Goal: Communication & Community: Answer question/provide support

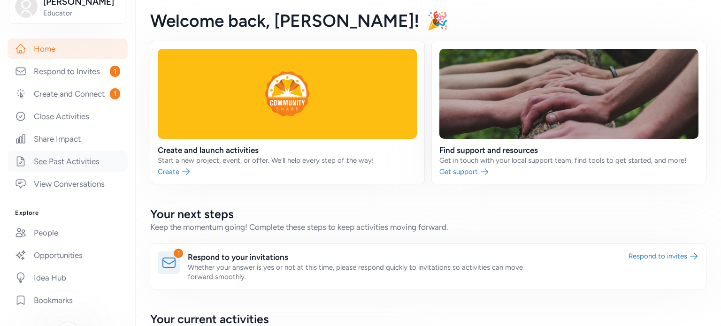
scroll to position [188, 0]
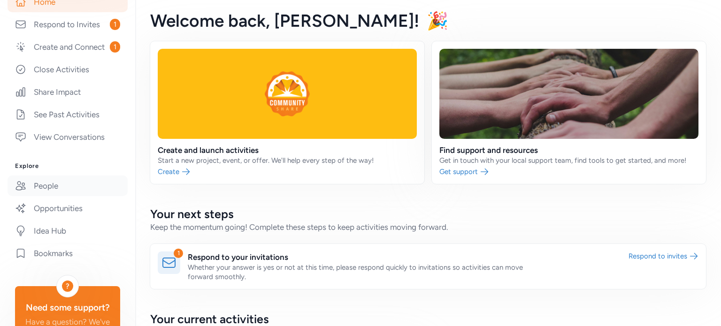
click at [61, 196] on link "People" at bounding box center [68, 185] width 120 height 21
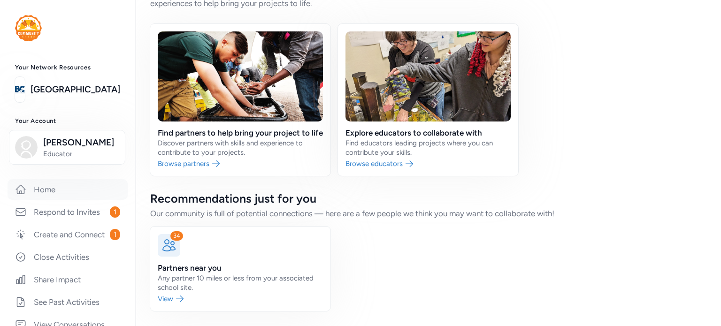
click at [64, 187] on link "Home" at bounding box center [68, 189] width 120 height 21
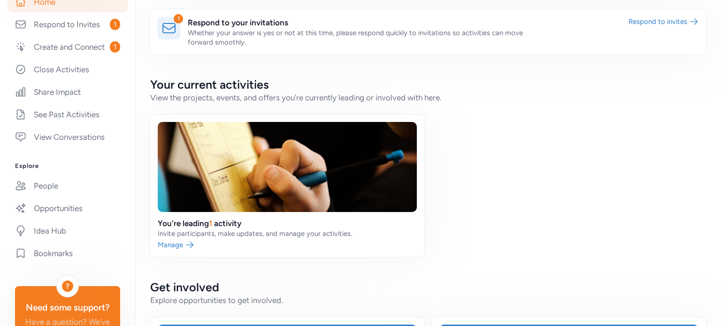
scroll to position [282, 0]
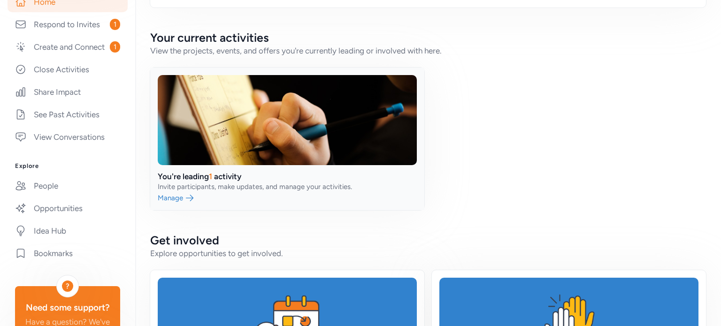
click at [233, 141] on link at bounding box center [287, 139] width 274 height 143
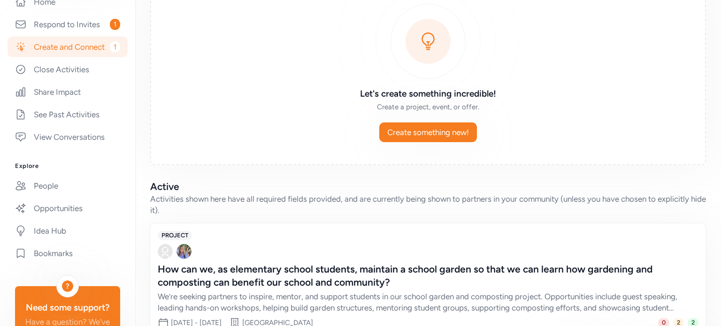
scroll to position [137, 0]
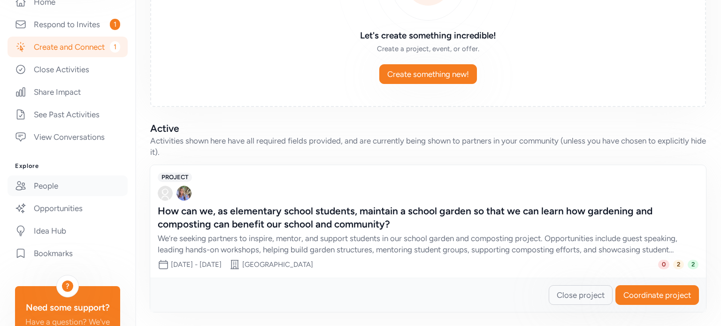
click at [77, 196] on link "People" at bounding box center [68, 185] width 120 height 21
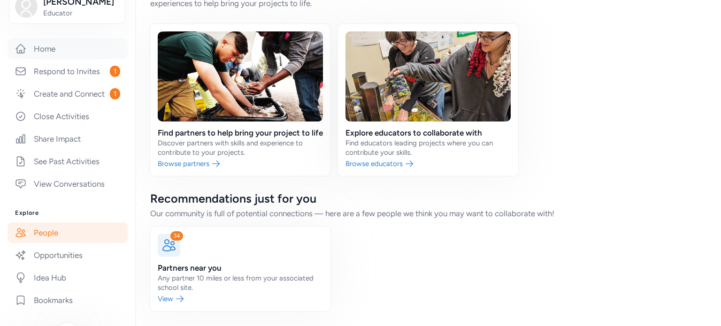
scroll to position [188, 0]
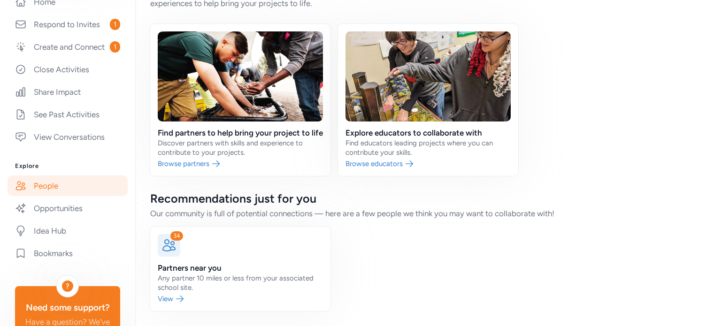
click at [55, 196] on link "People" at bounding box center [68, 185] width 120 height 21
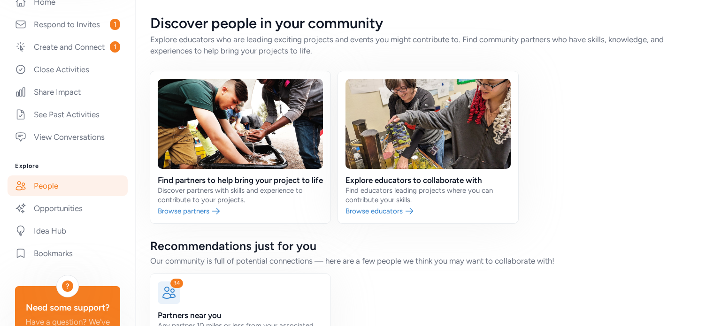
scroll to position [0, 0]
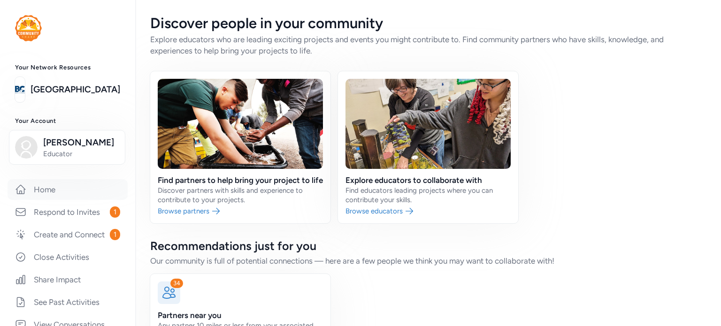
click at [70, 195] on link "Home" at bounding box center [68, 189] width 120 height 21
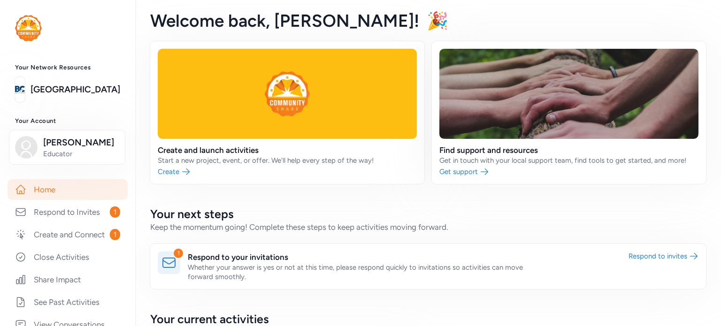
scroll to position [141, 0]
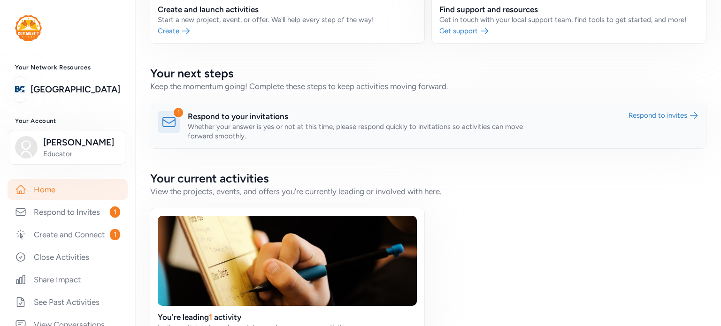
click at [660, 116] on link at bounding box center [428, 125] width 556 height 45
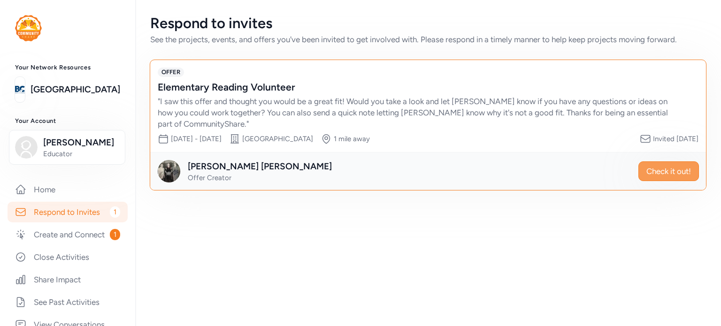
click at [681, 166] on span "Check it out!" at bounding box center [668, 171] width 45 height 11
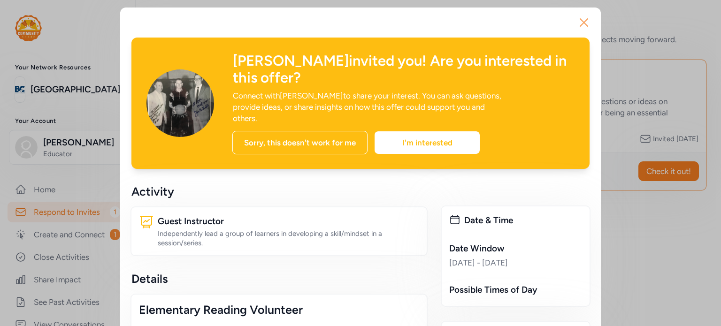
click at [581, 22] on icon "button" at bounding box center [583, 22] width 15 height 15
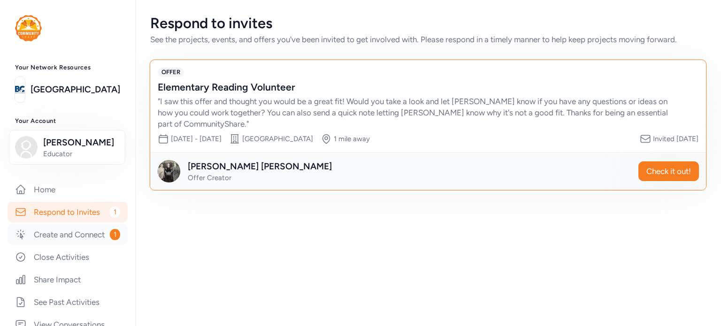
click at [50, 237] on link "Create and Connect 1" at bounding box center [68, 234] width 120 height 21
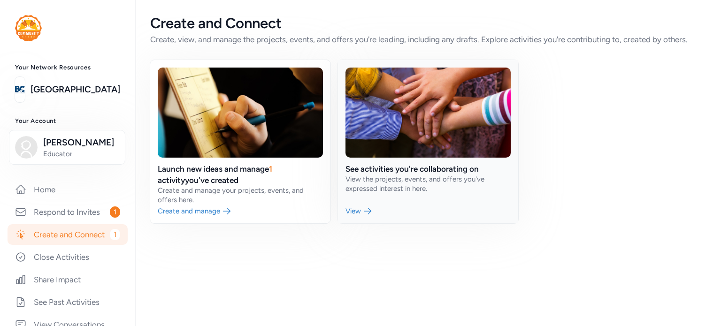
click at [368, 210] on link at bounding box center [428, 141] width 180 height 163
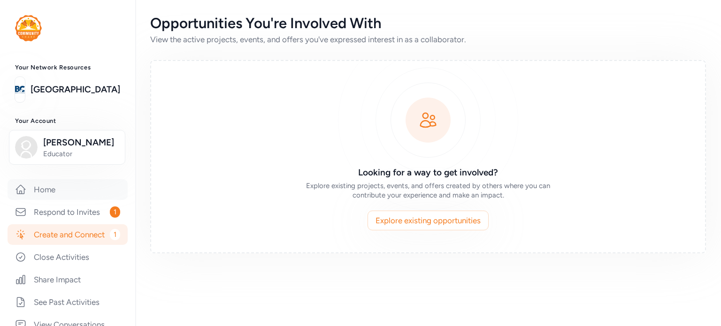
click at [42, 187] on link "Home" at bounding box center [68, 189] width 120 height 21
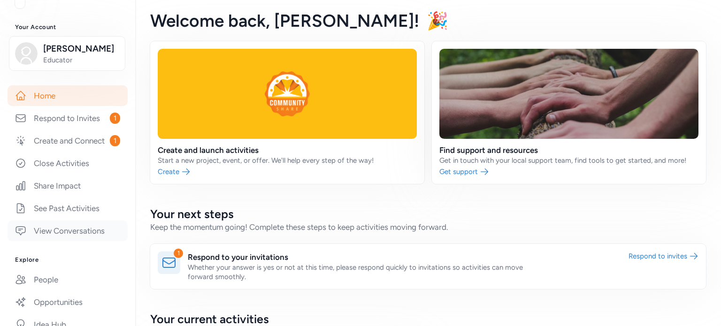
scroll to position [273, 0]
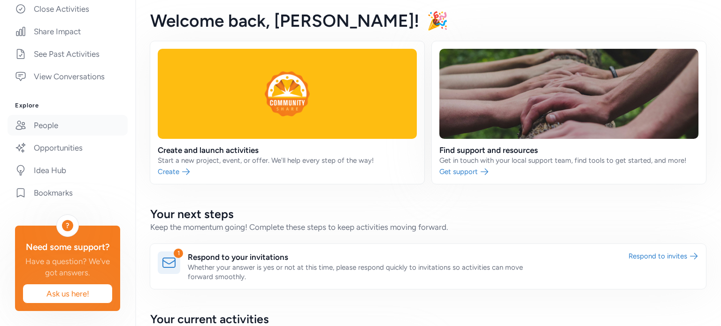
click at [49, 115] on link "People" at bounding box center [68, 125] width 120 height 21
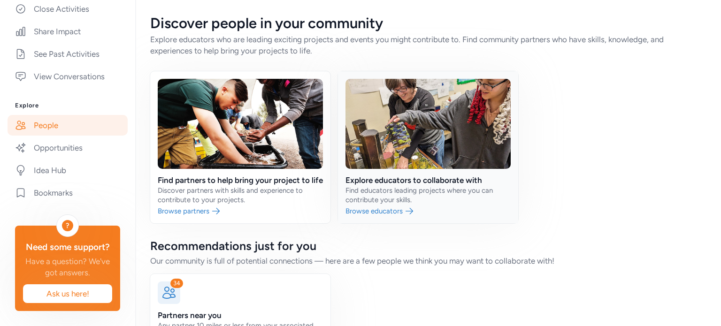
scroll to position [58, 0]
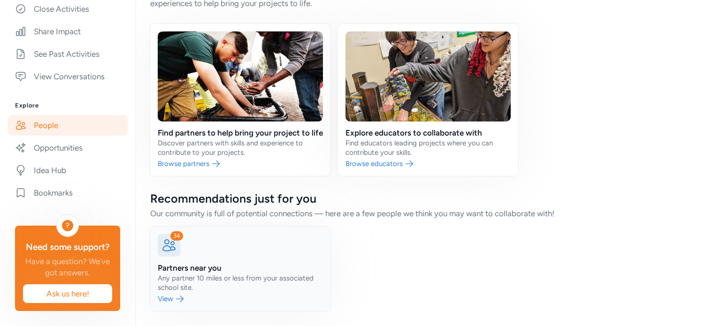
click at [182, 301] on link at bounding box center [240, 269] width 180 height 84
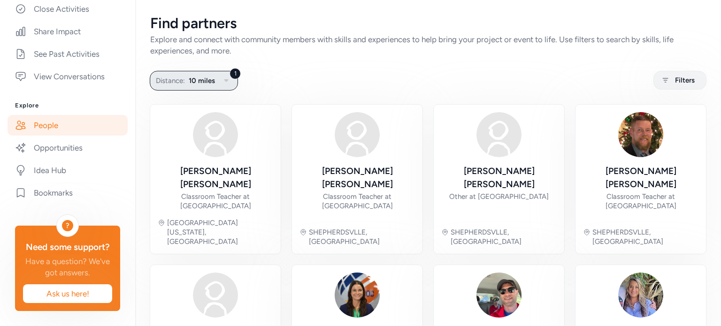
click at [225, 83] on icon "button" at bounding box center [226, 80] width 11 height 11
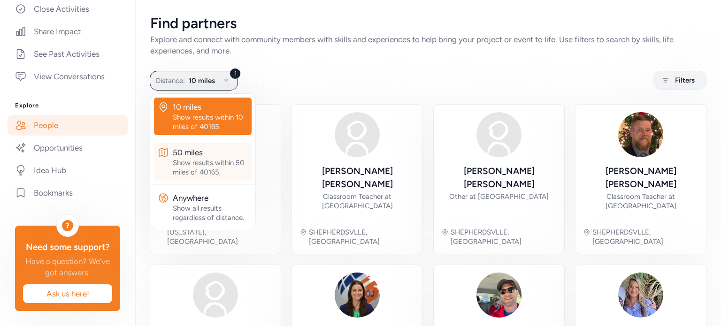
click at [226, 161] on div "Show results within 50 miles of 40165." at bounding box center [210, 167] width 75 height 19
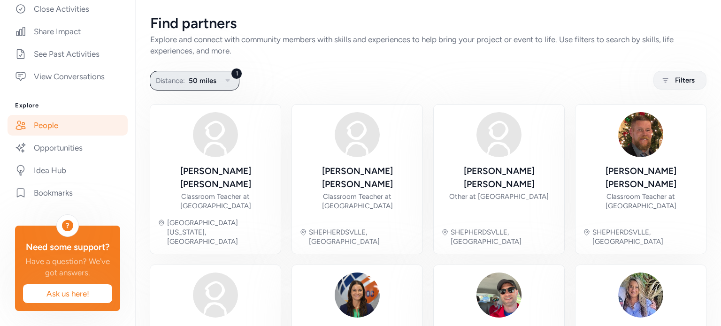
click at [215, 82] on span "50 miles" at bounding box center [203, 80] width 28 height 11
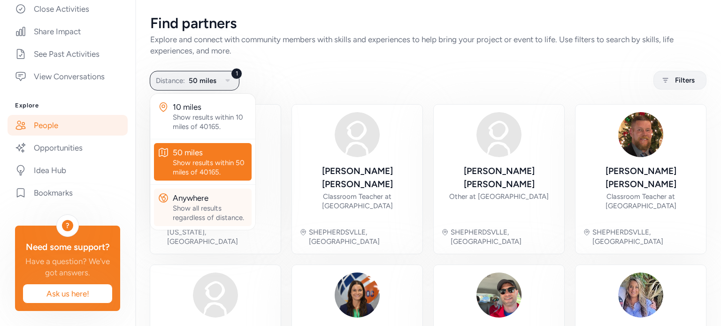
click at [203, 208] on div "Show all results regardless of distance." at bounding box center [210, 213] width 75 height 19
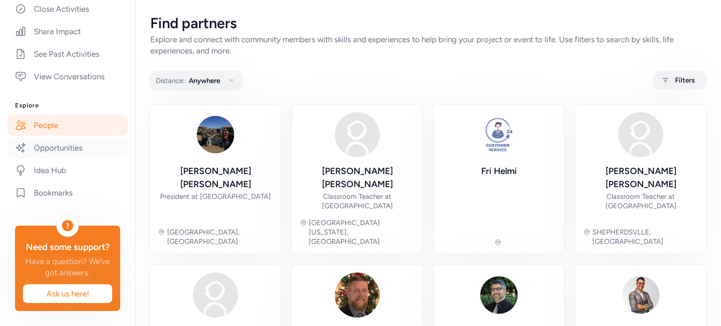
click at [46, 137] on link "Opportunities" at bounding box center [68, 147] width 120 height 21
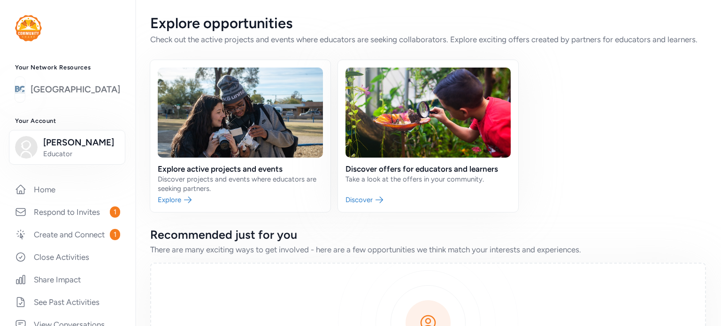
click at [68, 85] on link "Bullitt County Public Schools" at bounding box center [76, 89] width 90 height 13
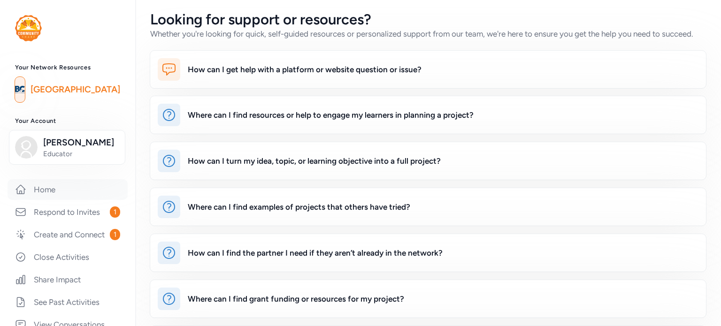
click at [63, 191] on link "Home" at bounding box center [68, 189] width 120 height 21
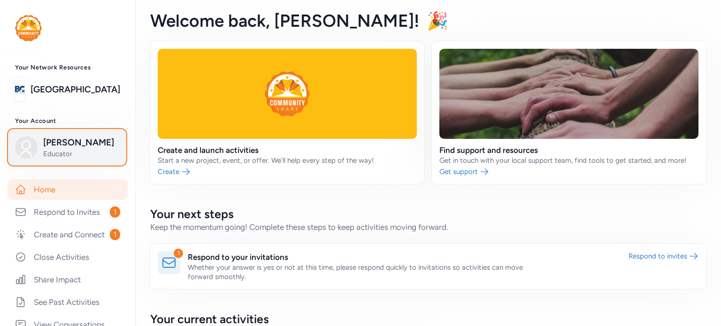
click at [70, 151] on span "Educator" at bounding box center [81, 153] width 76 height 9
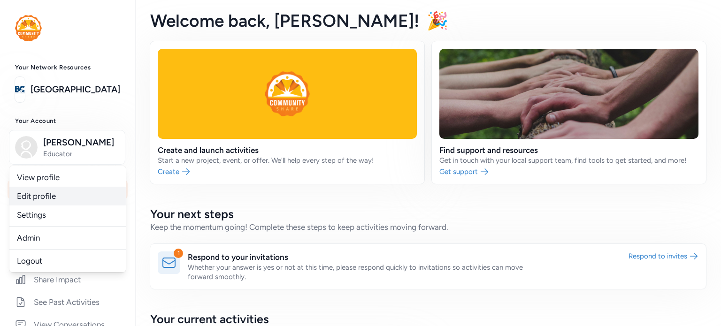
click at [58, 195] on link "Edit profile" at bounding box center [67, 196] width 116 height 19
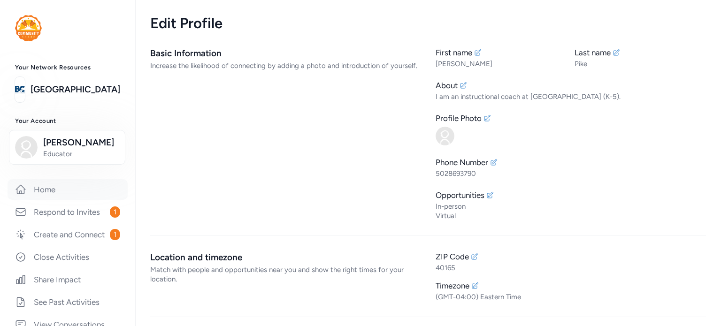
click at [56, 184] on link "Home" at bounding box center [68, 189] width 120 height 21
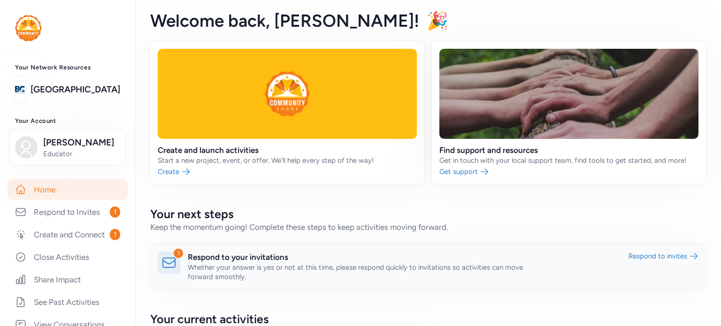
scroll to position [188, 0]
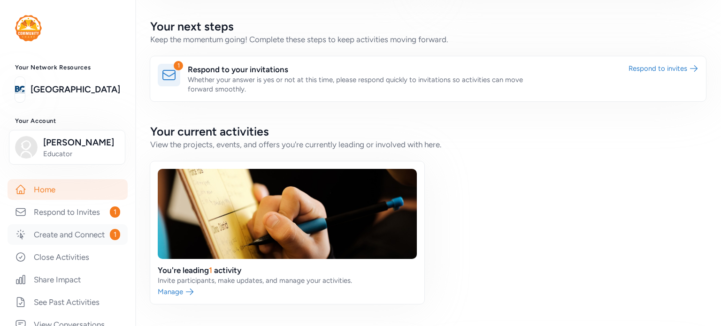
click at [50, 245] on link "Create and Connect 1" at bounding box center [68, 234] width 120 height 21
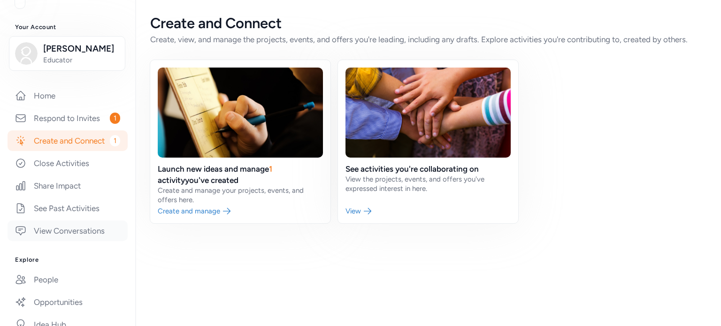
scroll to position [188, 0]
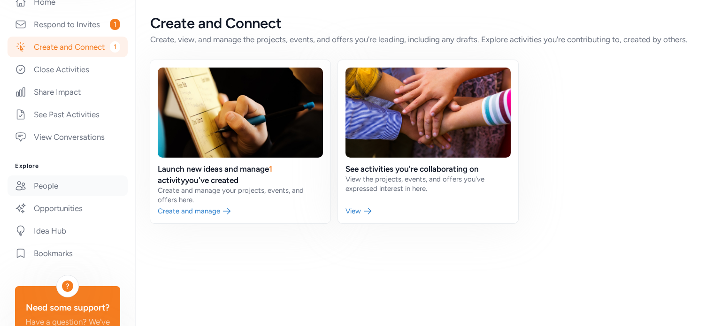
click at [41, 196] on link "People" at bounding box center [68, 185] width 120 height 21
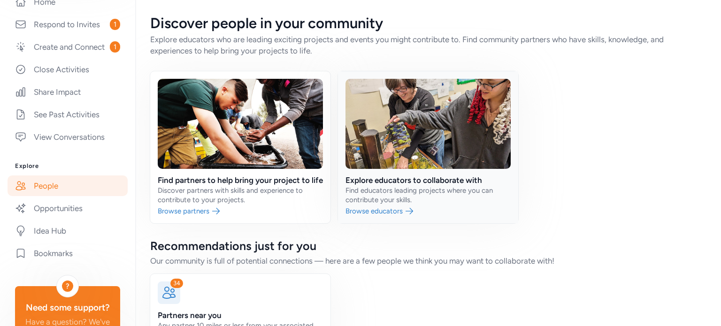
click at [399, 223] on link at bounding box center [428, 147] width 180 height 152
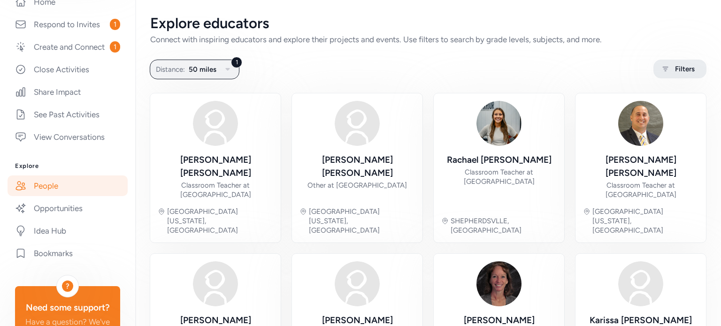
click at [683, 71] on span "Filters" at bounding box center [685, 68] width 20 height 11
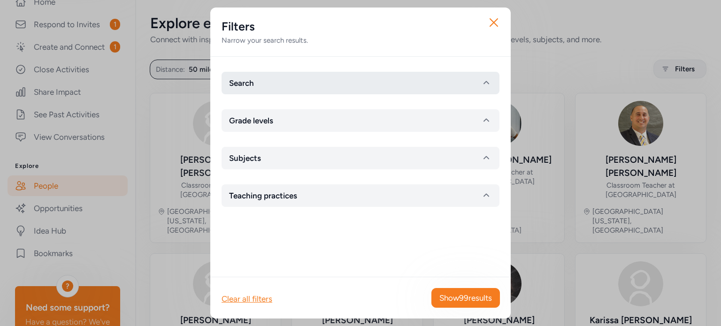
click at [445, 72] on button "Search" at bounding box center [360, 83] width 278 height 23
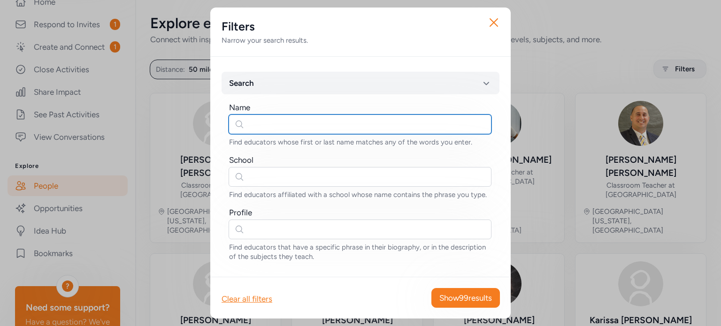
click at [308, 125] on input "text" at bounding box center [360, 124] width 263 height 20
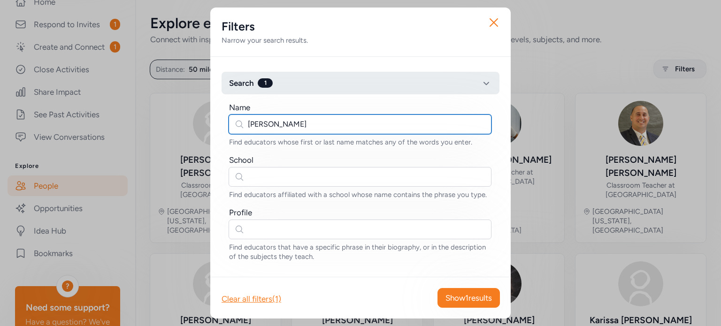
type input "gina"
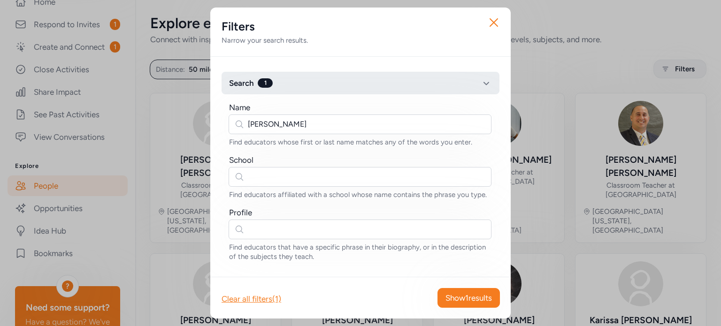
click at [252, 86] on span "Search" at bounding box center [241, 82] width 25 height 11
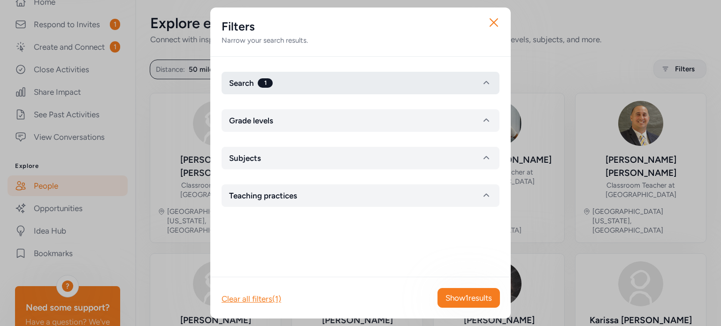
click at [251, 86] on span "Search" at bounding box center [241, 82] width 25 height 11
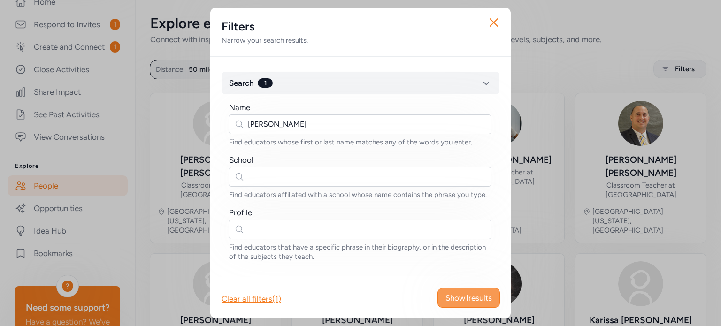
click at [475, 303] on span "Show 1 results" at bounding box center [468, 297] width 46 height 11
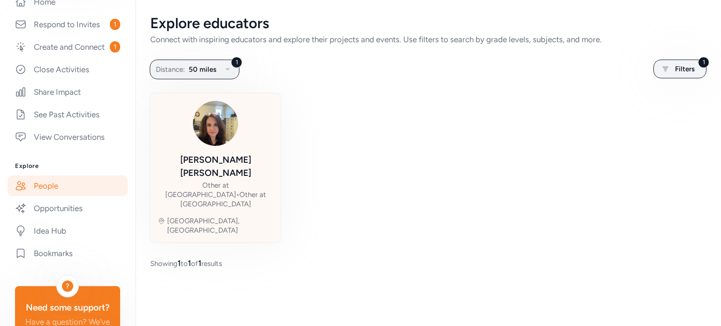
click at [232, 163] on div "Gina Weber" at bounding box center [215, 166] width 115 height 26
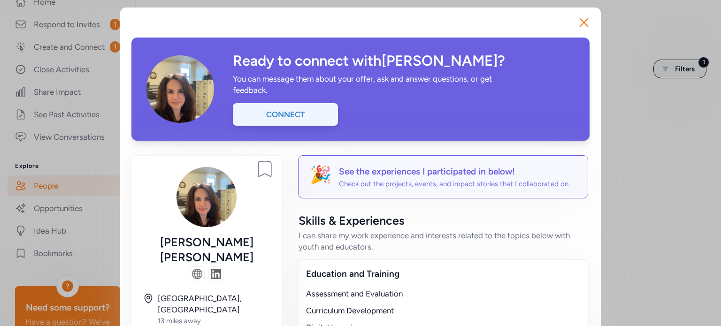
click at [293, 123] on div "Connect" at bounding box center [285, 114] width 105 height 23
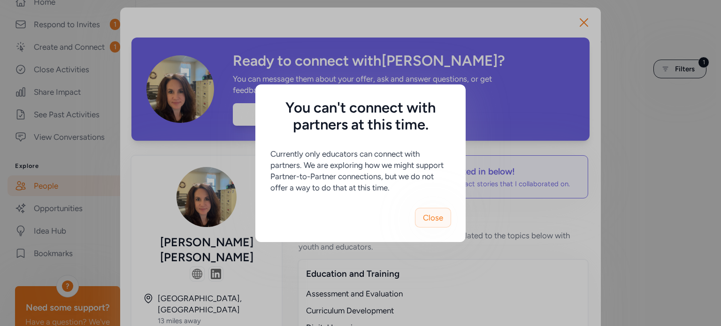
click at [430, 217] on span "Close" at bounding box center [433, 217] width 20 height 11
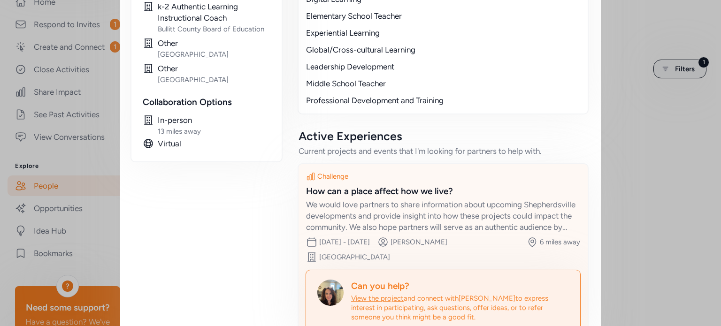
scroll to position [366, 0]
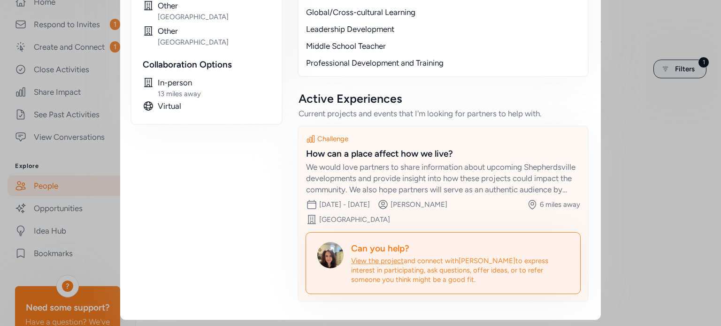
click at [381, 161] on div "We would love partners to share information about upcoming Shepherdsville devel…" at bounding box center [443, 178] width 274 height 34
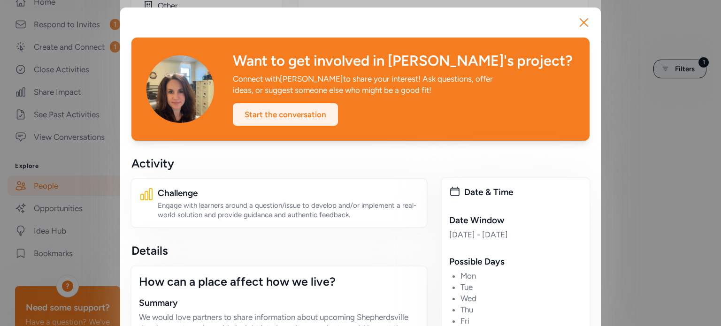
click at [271, 114] on div "Start the conversation" at bounding box center [285, 114] width 105 height 23
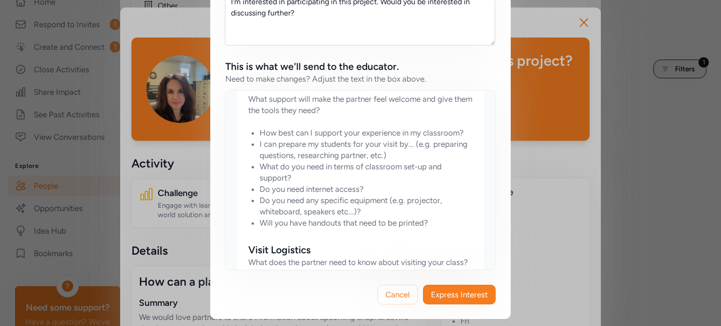
scroll to position [797, 0]
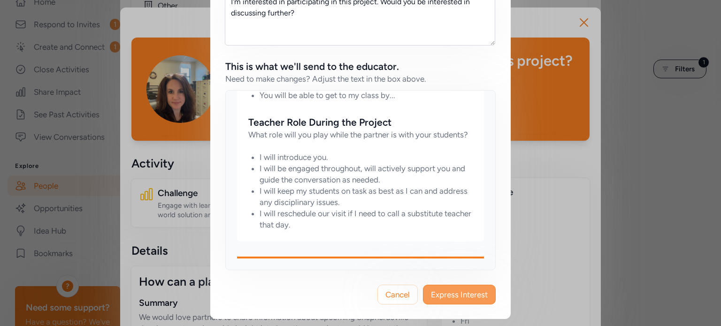
click at [462, 295] on span "Express Interest" at bounding box center [459, 294] width 57 height 11
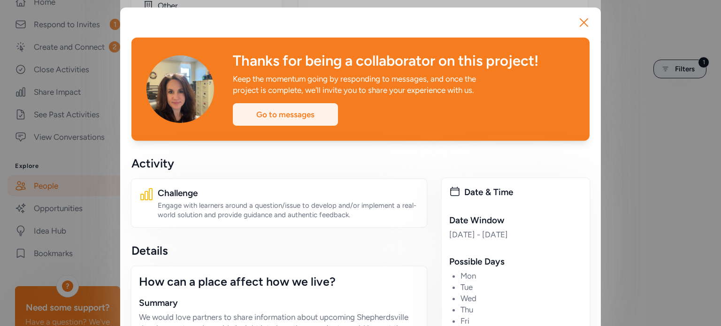
click at [270, 115] on div "Go to messages" at bounding box center [285, 114] width 105 height 23
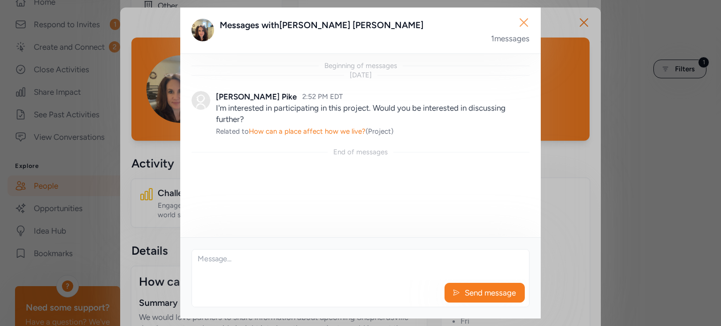
click at [524, 21] on icon "button" at bounding box center [523, 22] width 15 height 15
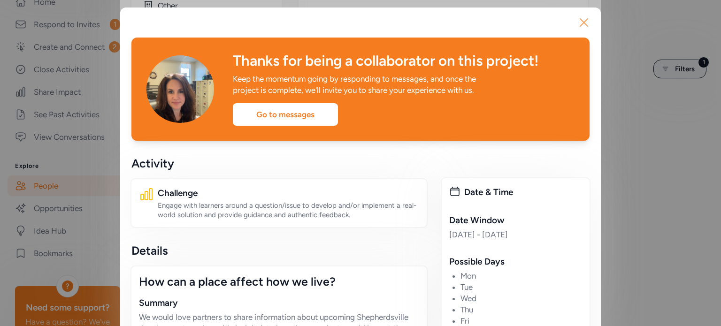
click at [580, 20] on icon "button" at bounding box center [583, 22] width 15 height 15
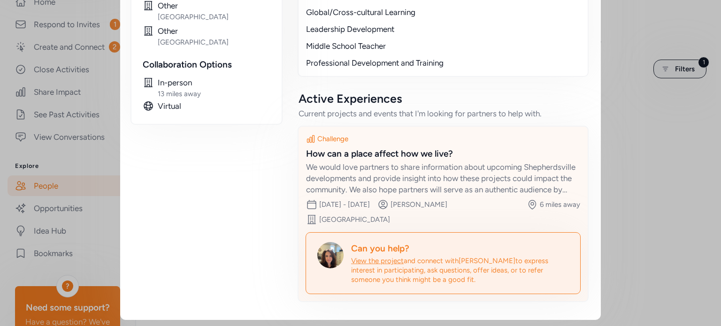
click at [432, 202] on div "Gina Weber" at bounding box center [418, 204] width 57 height 9
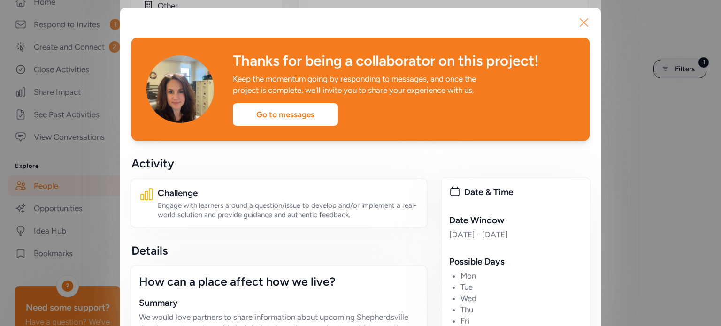
click at [580, 21] on icon "button" at bounding box center [584, 23] width 8 height 8
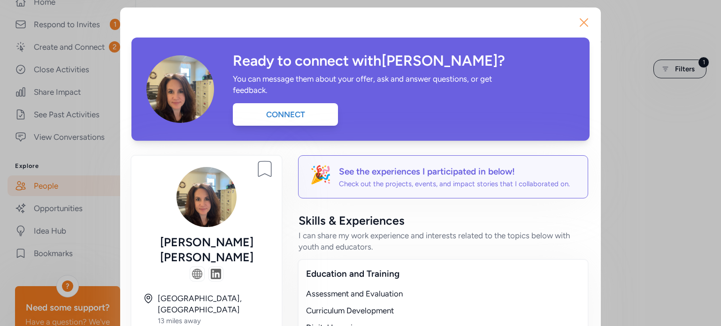
click at [582, 19] on icon "button" at bounding box center [583, 22] width 15 height 15
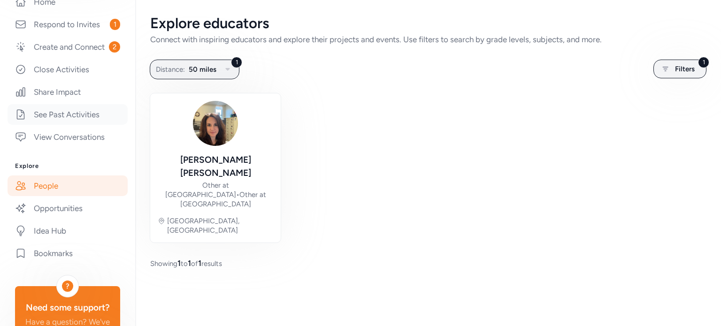
scroll to position [141, 0]
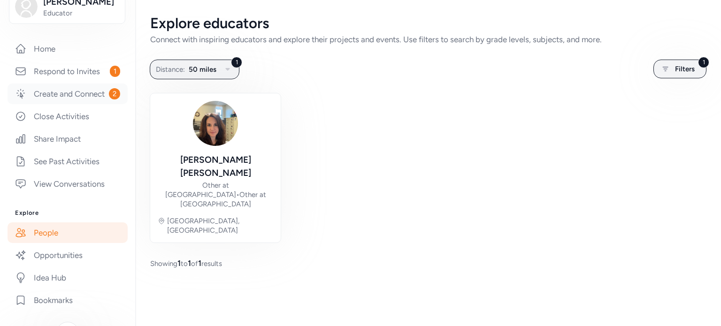
click at [69, 99] on link "Create and Connect 2" at bounding box center [68, 94] width 120 height 21
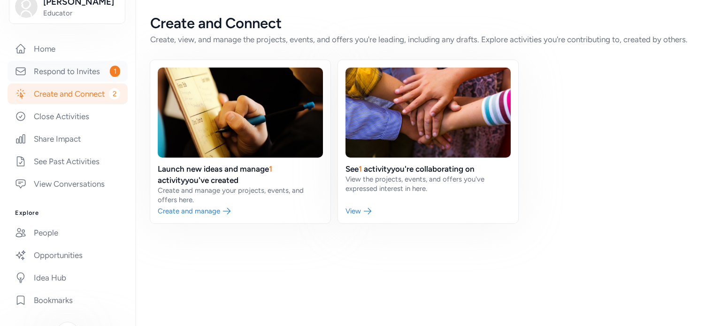
click at [84, 72] on link "Respond to Invites 1" at bounding box center [68, 71] width 120 height 21
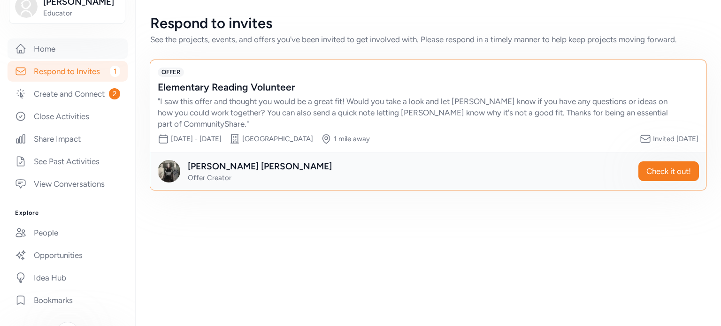
click at [51, 51] on link "Home" at bounding box center [68, 48] width 120 height 21
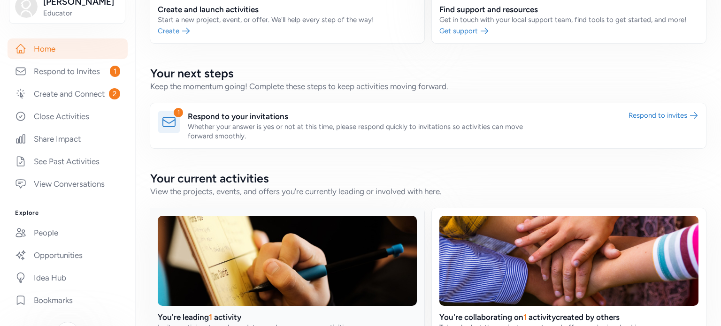
scroll to position [282, 0]
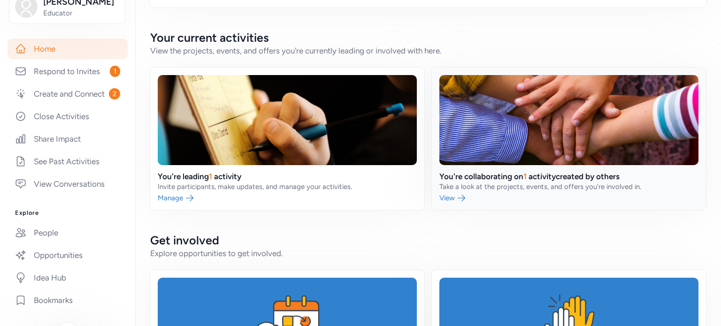
click at [616, 127] on link at bounding box center [569, 139] width 274 height 143
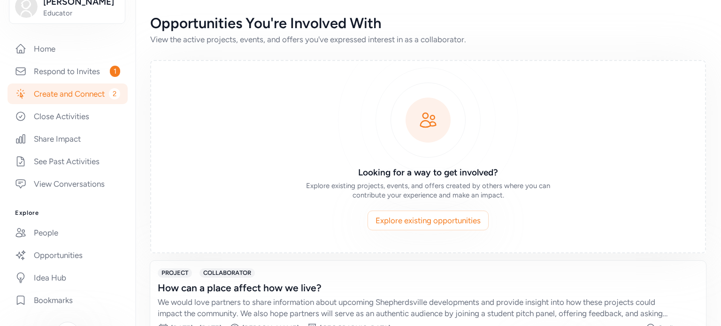
scroll to position [68, 0]
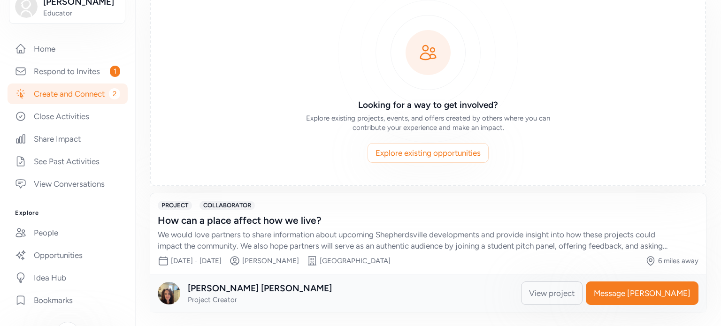
click at [239, 207] on span "COLLABORATOR" at bounding box center [226, 205] width 55 height 9
click at [63, 172] on link "See Past Activities" at bounding box center [68, 161] width 120 height 21
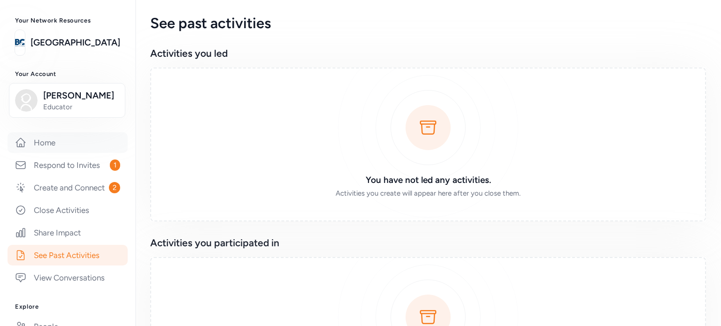
scroll to position [94, 0]
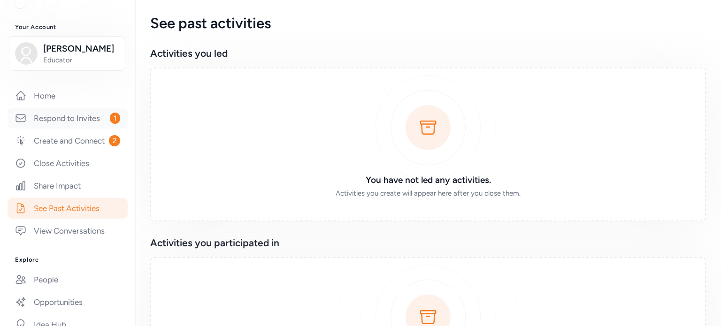
click at [87, 122] on link "Respond to Invites 1" at bounding box center [68, 118] width 120 height 21
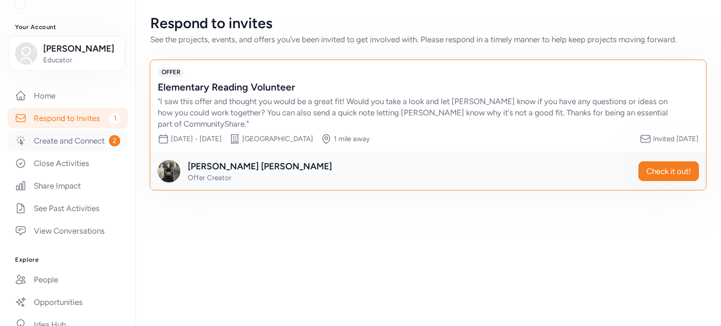
click at [77, 149] on link "Create and Connect 2" at bounding box center [68, 140] width 120 height 21
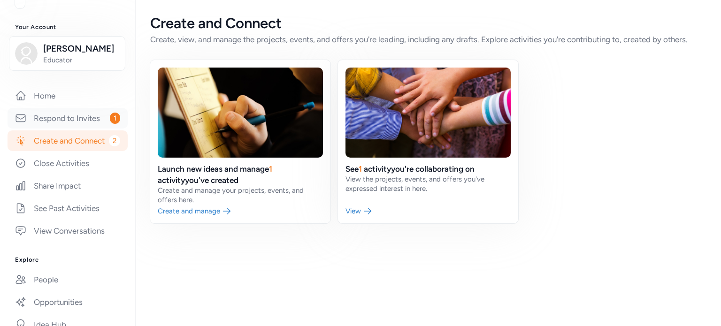
click at [81, 118] on link "Respond to Invites 1" at bounding box center [68, 118] width 120 height 21
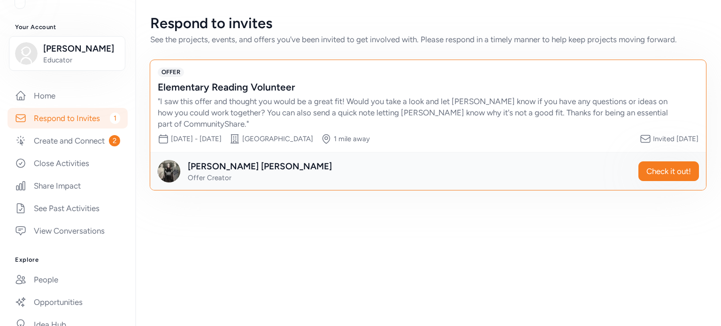
click at [183, 82] on div "Elementary Reading Volunteer" at bounding box center [419, 87] width 522 height 13
click at [171, 73] on span "OFFER" at bounding box center [171, 72] width 26 height 9
click at [210, 177] on div "Lee Barger Offer Creator Check it out!" at bounding box center [428, 171] width 556 height 38
click at [216, 174] on span "Offer Creator" at bounding box center [210, 178] width 44 height 8
click at [682, 166] on span "Check it out!" at bounding box center [668, 171] width 45 height 11
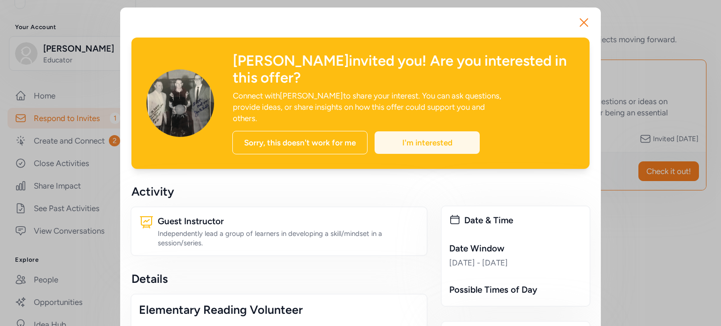
click at [424, 131] on div "I'm interested" at bounding box center [426, 142] width 105 height 23
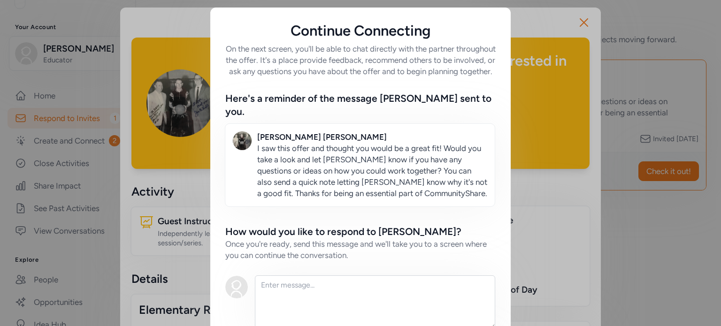
scroll to position [56, 0]
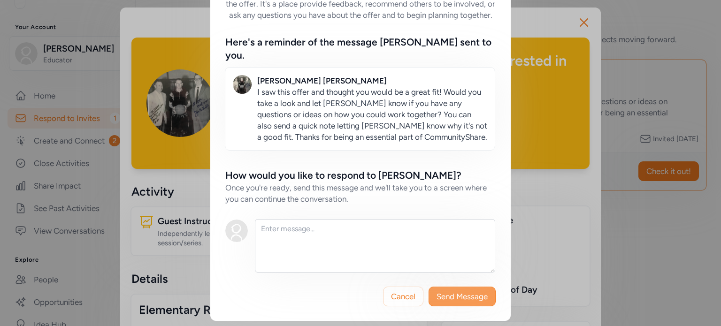
click at [446, 296] on span "Send Message" at bounding box center [461, 296] width 51 height 11
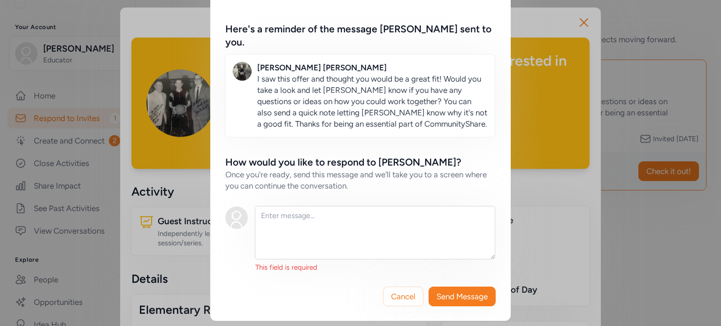
scroll to position [0, 0]
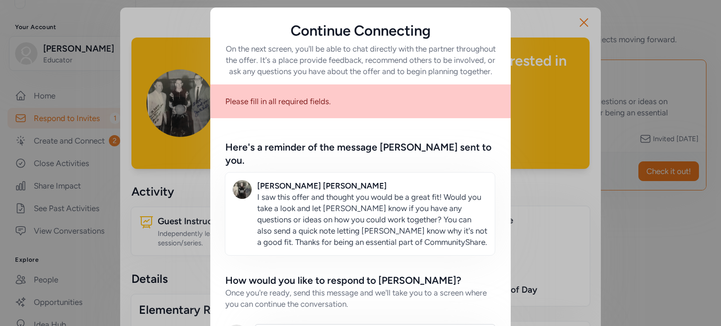
click at [168, 184] on div "Continue Connecting On the next screen, you'll be able to chat directly with th…" at bounding box center [360, 223] width 721 height 447
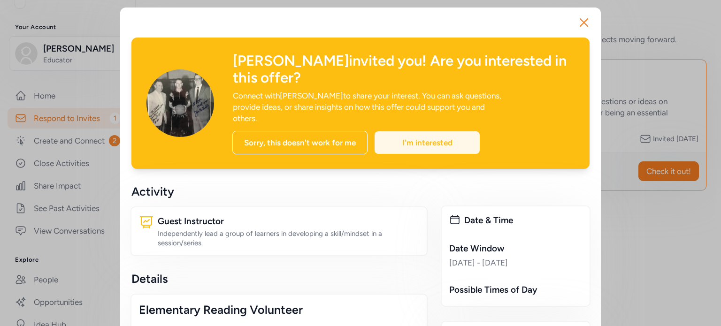
click at [449, 131] on div "I'm interested" at bounding box center [426, 142] width 105 height 23
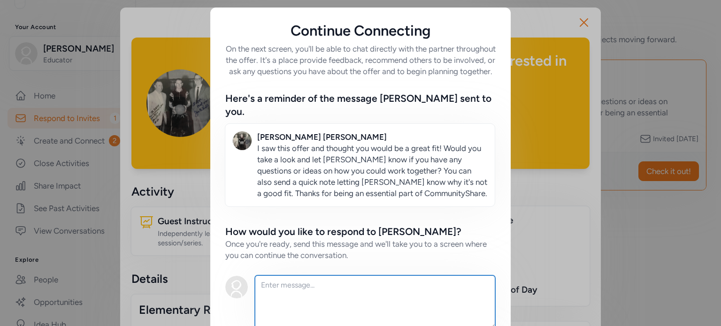
click at [319, 292] on textarea at bounding box center [375, 301] width 240 height 53
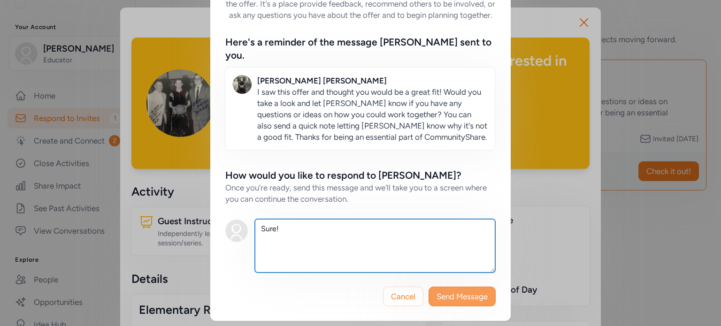
type textarea "Sure!"
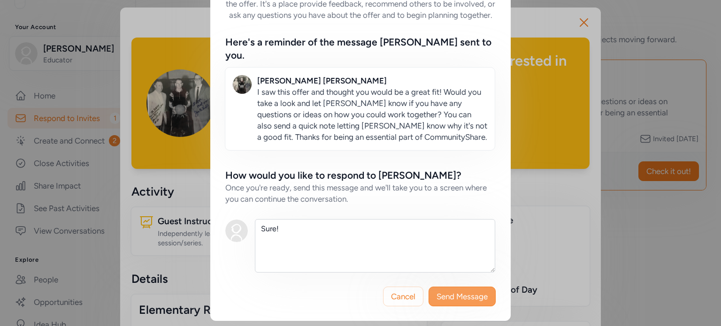
click at [465, 297] on span "Send Message" at bounding box center [461, 296] width 51 height 11
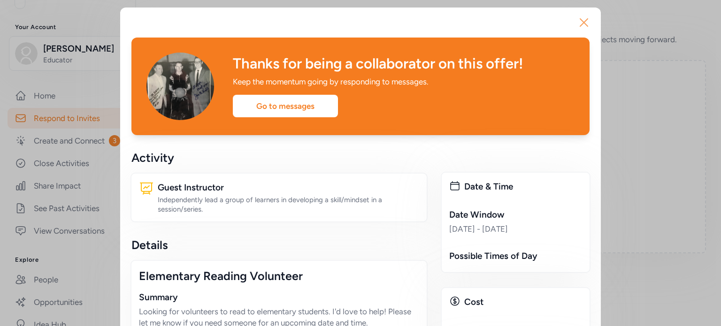
click at [585, 25] on icon "button" at bounding box center [583, 22] width 15 height 15
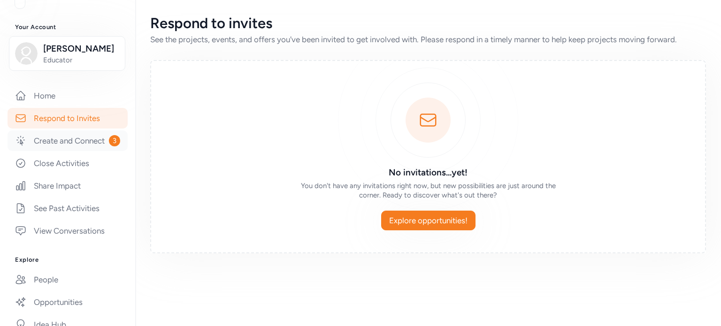
click at [71, 151] on link "Create and Connect 3" at bounding box center [68, 140] width 120 height 21
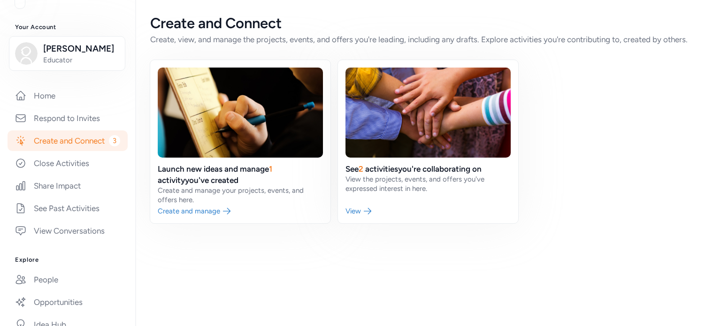
click at [71, 151] on link "Create and Connect 3" at bounding box center [68, 140] width 120 height 21
